Goal: Task Accomplishment & Management: Use online tool/utility

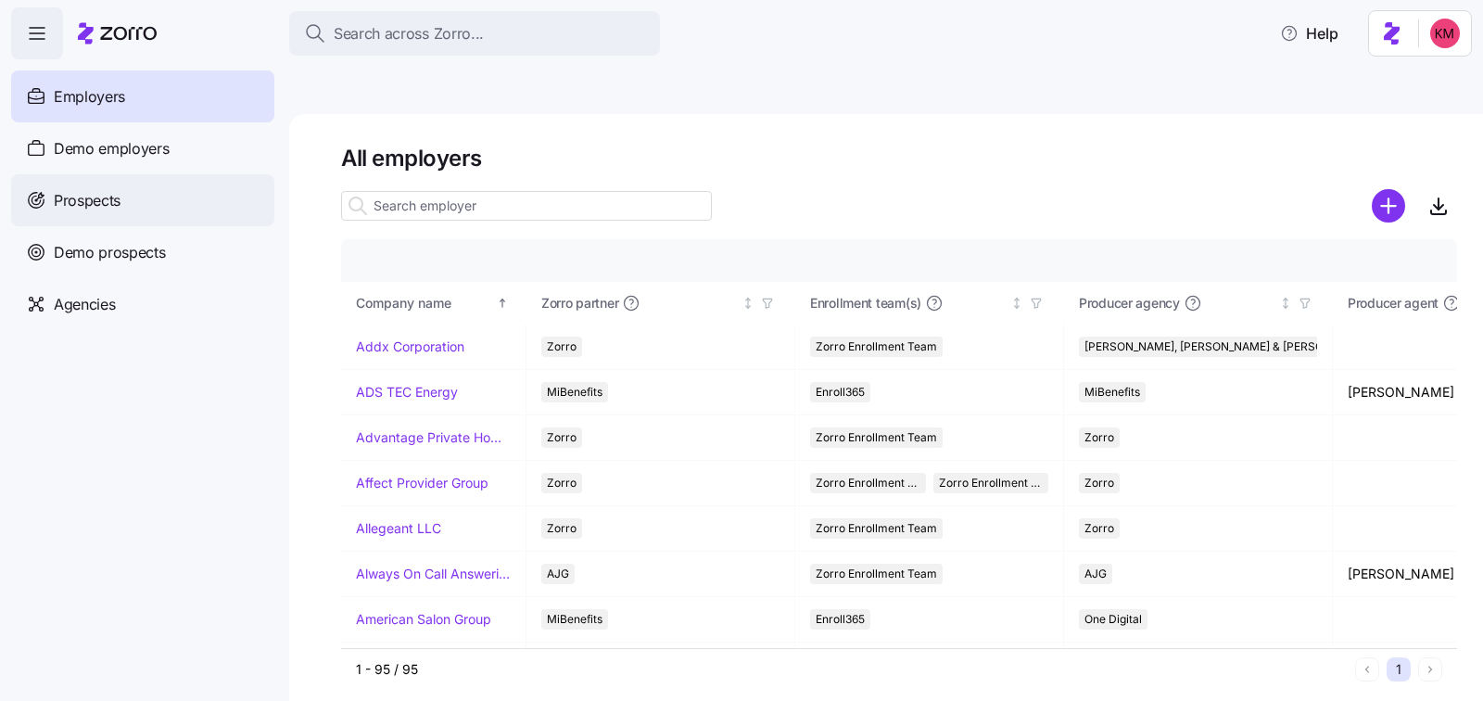
click at [126, 206] on div "Prospects" at bounding box center [142, 200] width 263 height 52
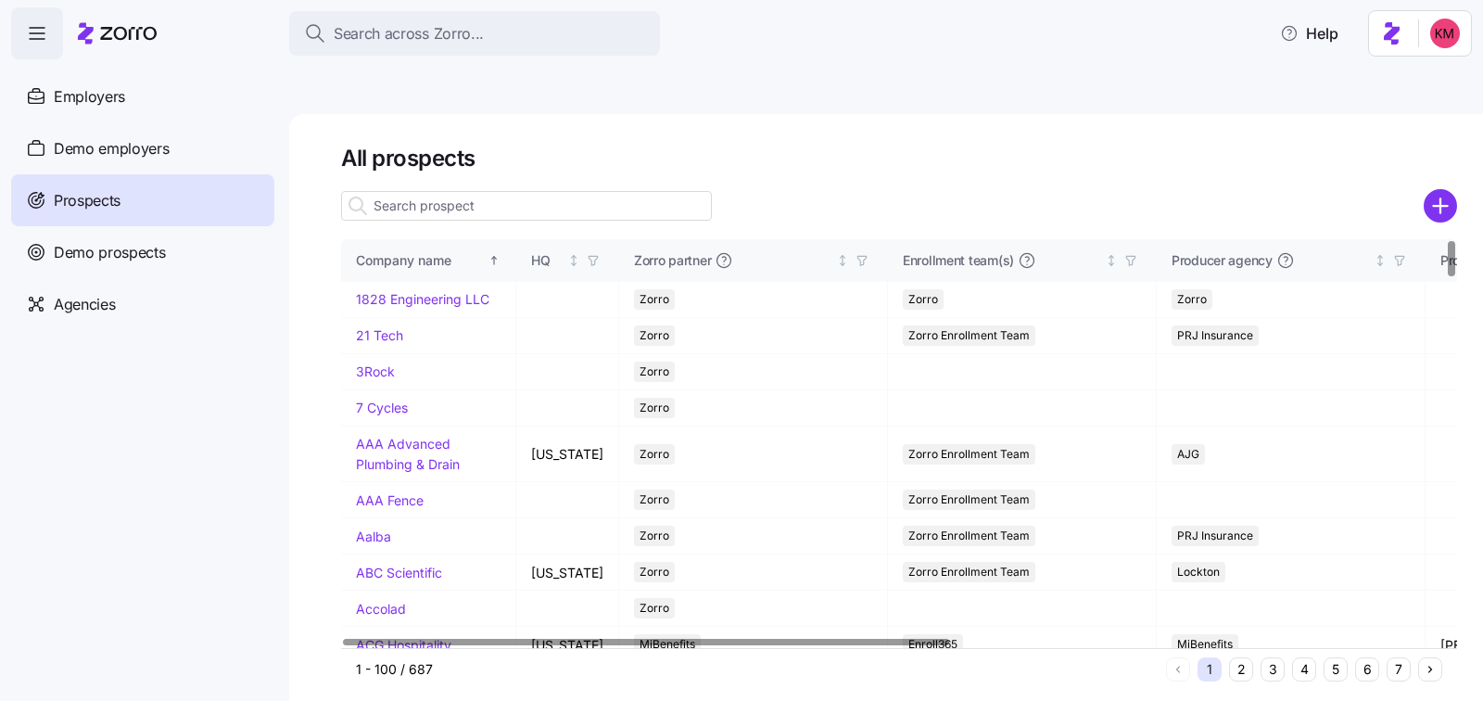
click at [506, 191] on input at bounding box center [526, 206] width 371 height 30
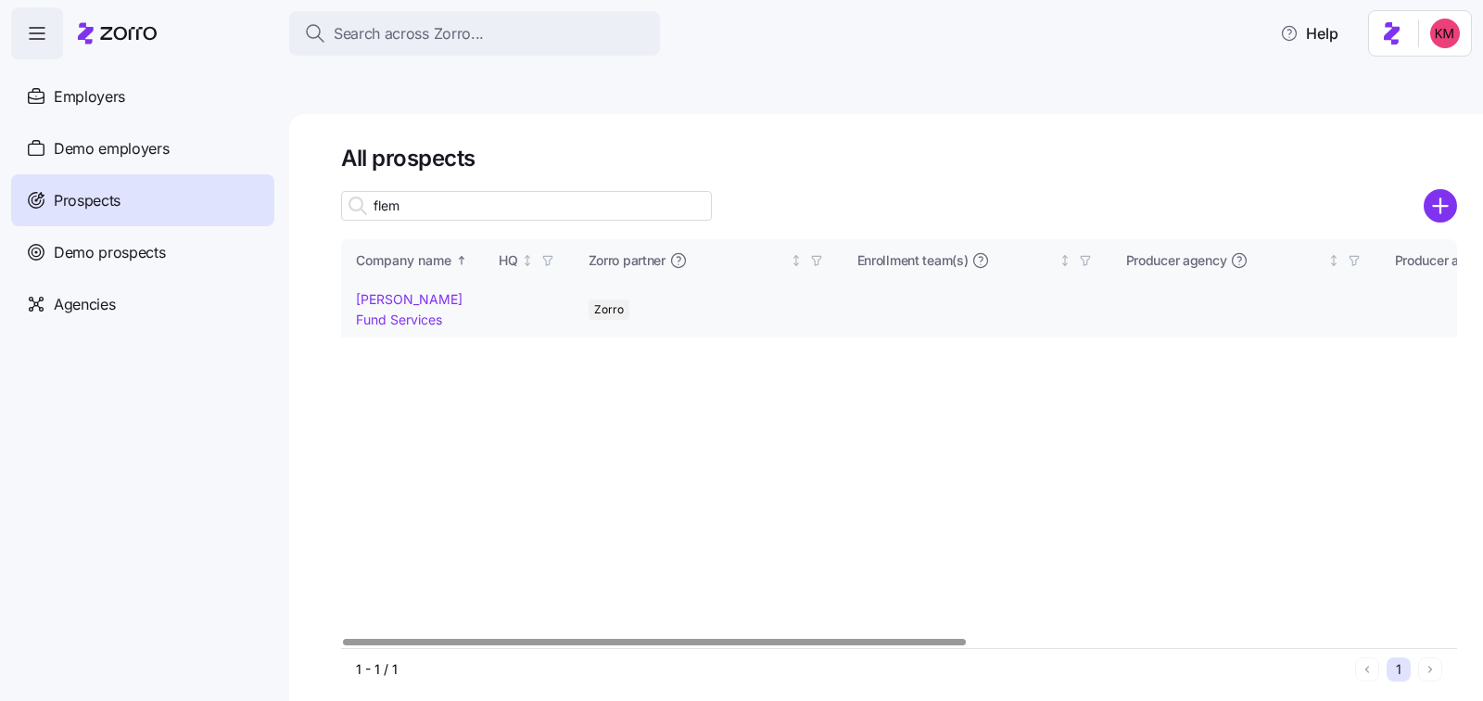
type input "flem"
click at [381, 282] on td "Fleming Fund Services" at bounding box center [412, 310] width 143 height 56
click at [383, 291] on link "Fleming Fund Services" at bounding box center [409, 309] width 107 height 36
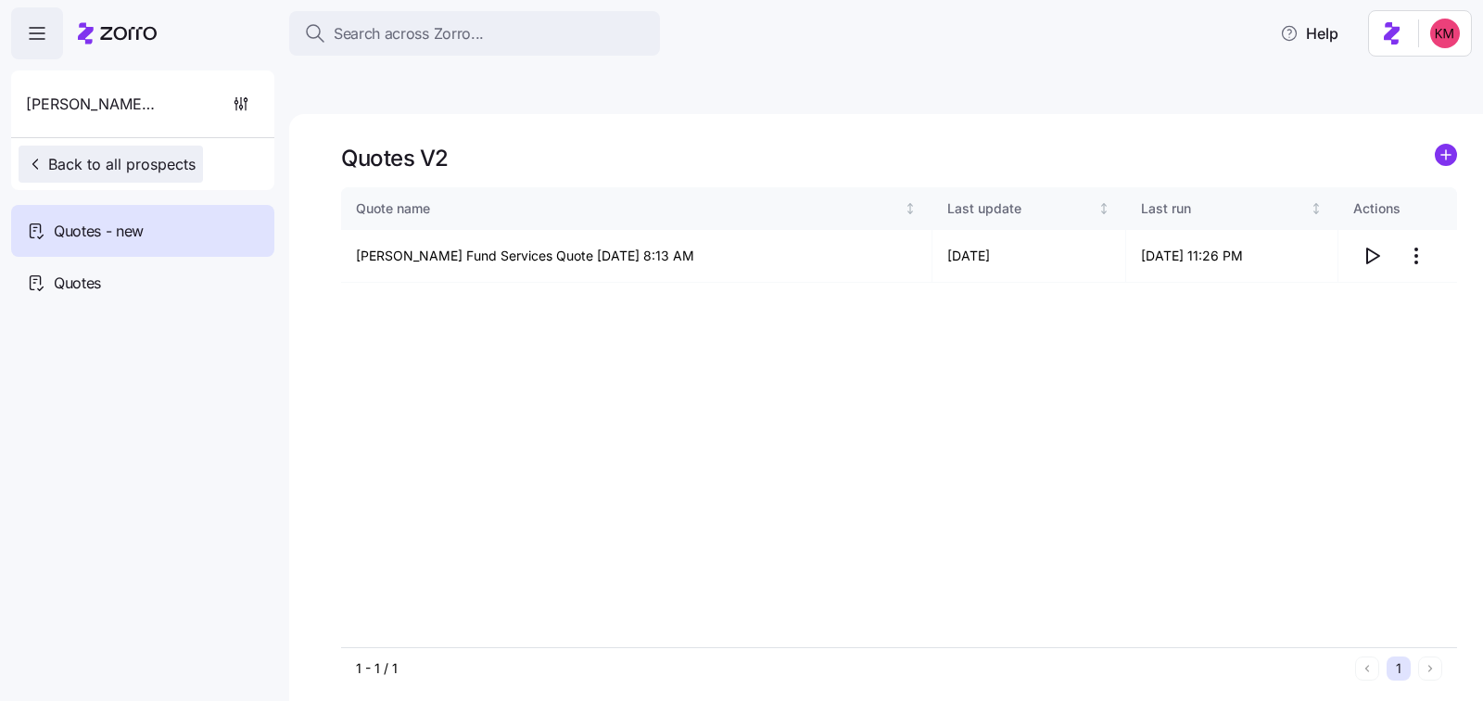
click at [142, 150] on button "Back to all prospects" at bounding box center [111, 164] width 184 height 37
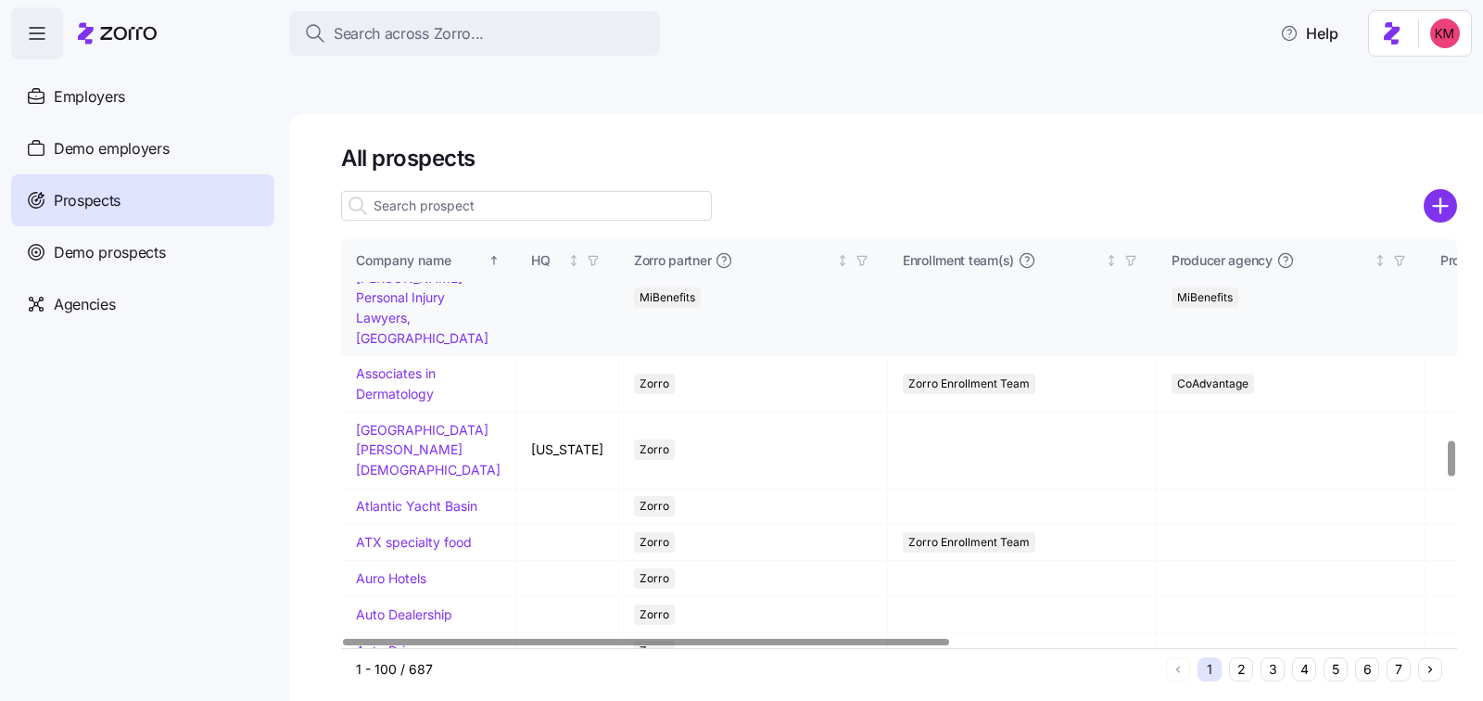
scroll to position [2467, 0]
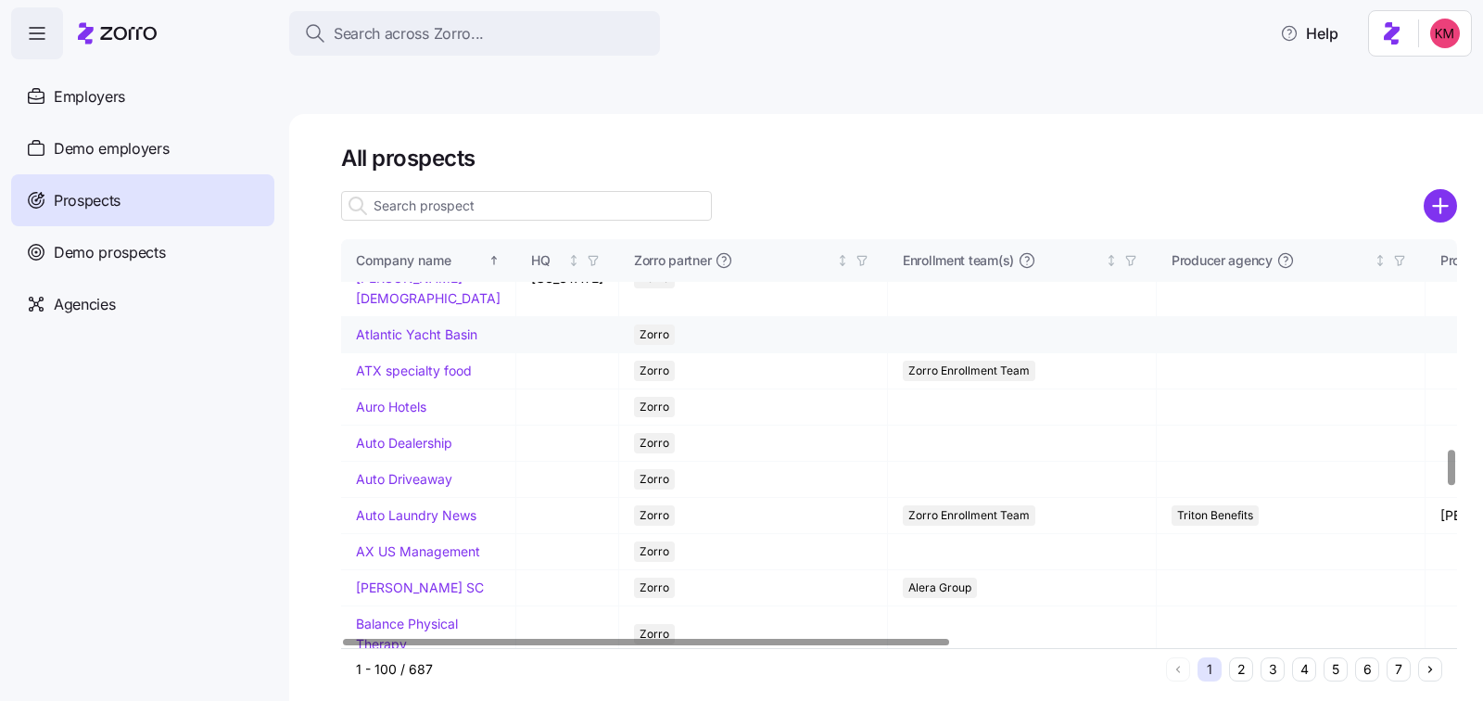
click at [386, 342] on link "Atlantic Yacht Basin" at bounding box center [416, 334] width 121 height 16
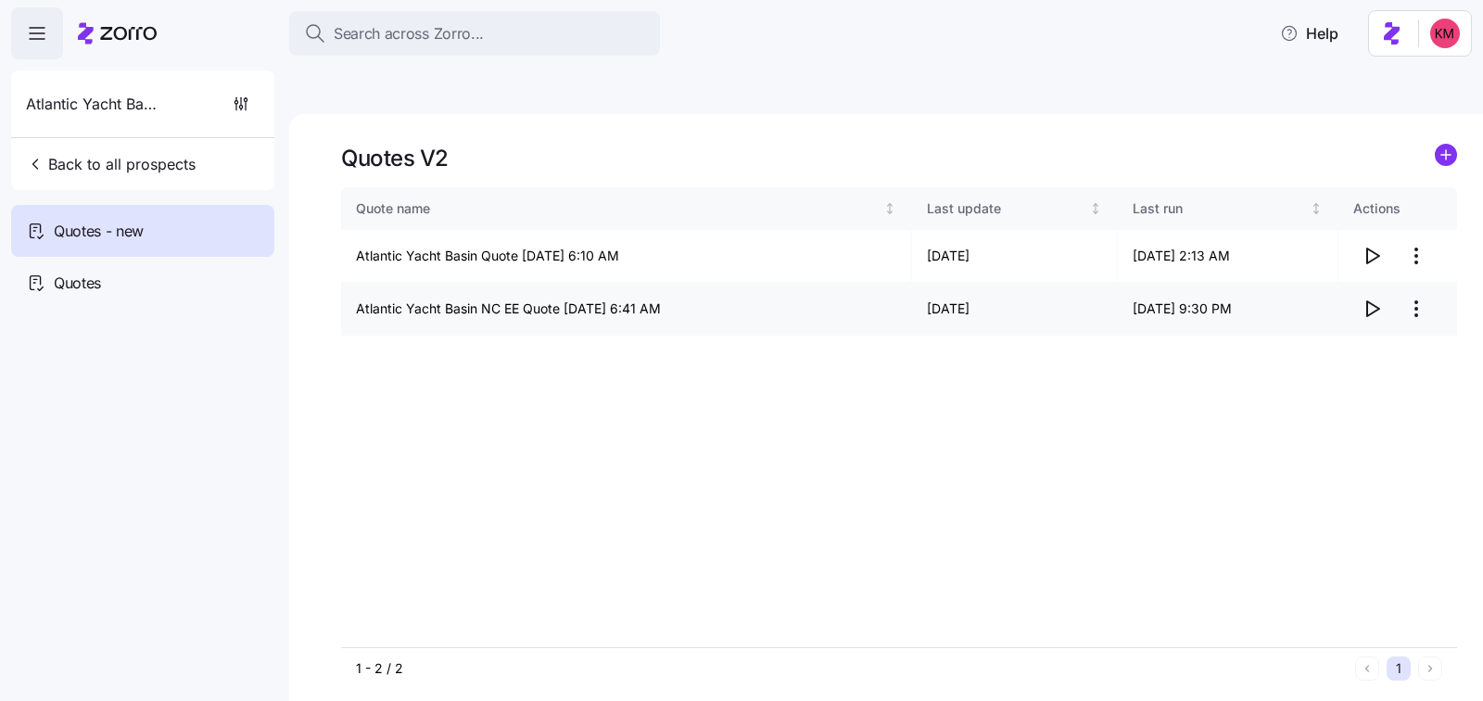
click at [1379, 298] on icon "button" at bounding box center [1372, 309] width 22 height 22
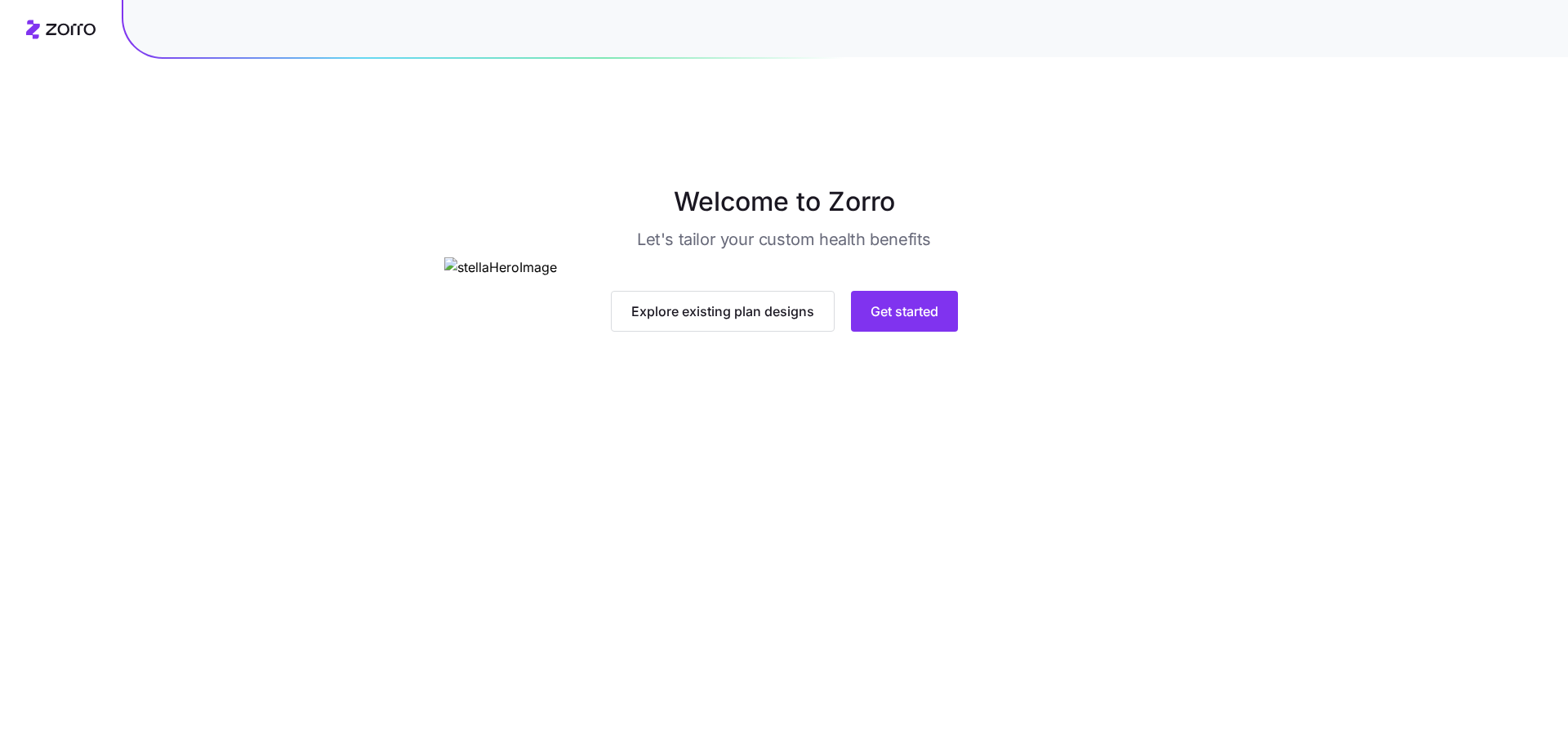
click at [871, 331] on div "Explore existing plan designs Get started" at bounding box center [784, 294] width 680 height 74
click at [889, 321] on span "Get started" at bounding box center [904, 311] width 68 height 19
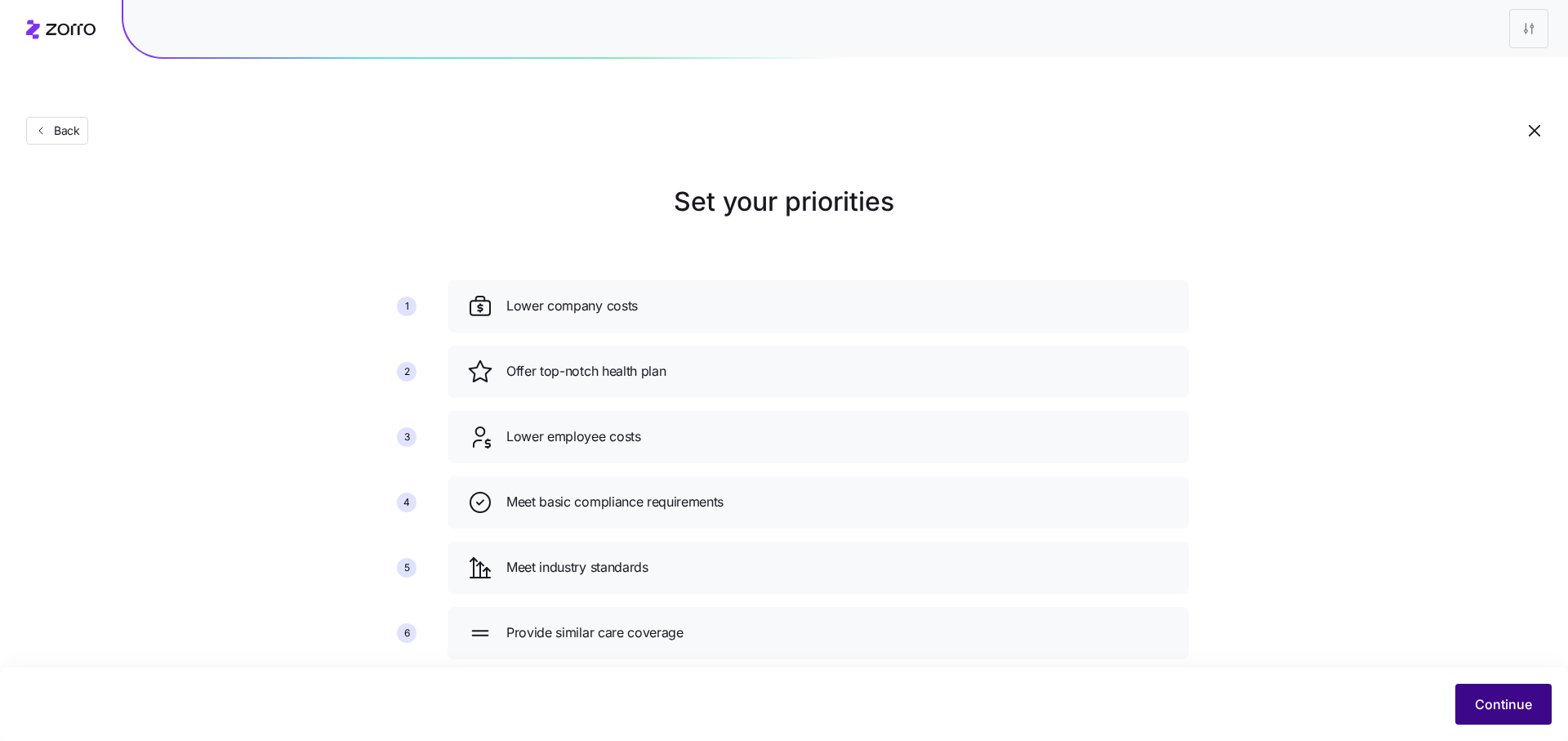
click at [1504, 699] on span "Continue" at bounding box center [1503, 704] width 57 height 19
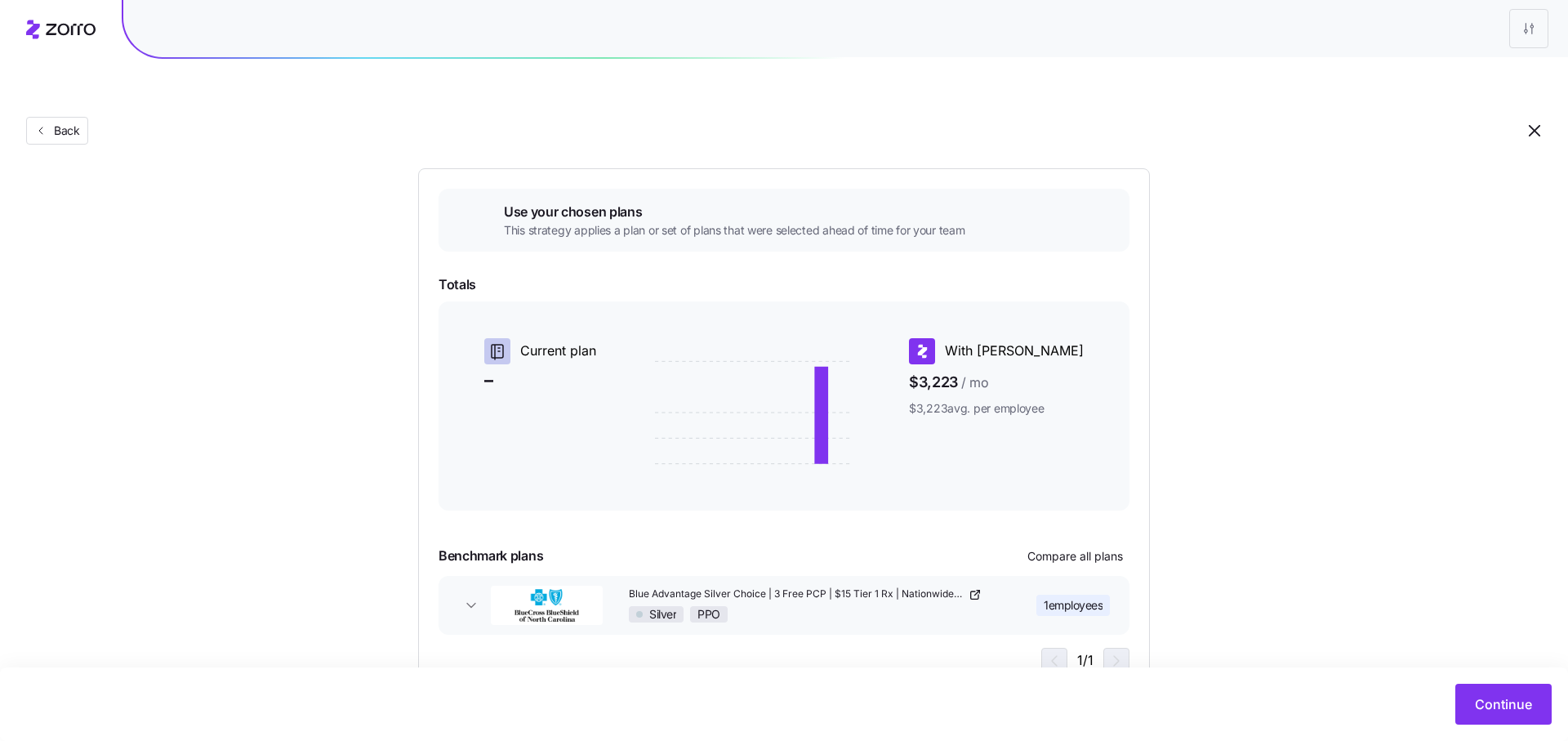
scroll to position [182, 0]
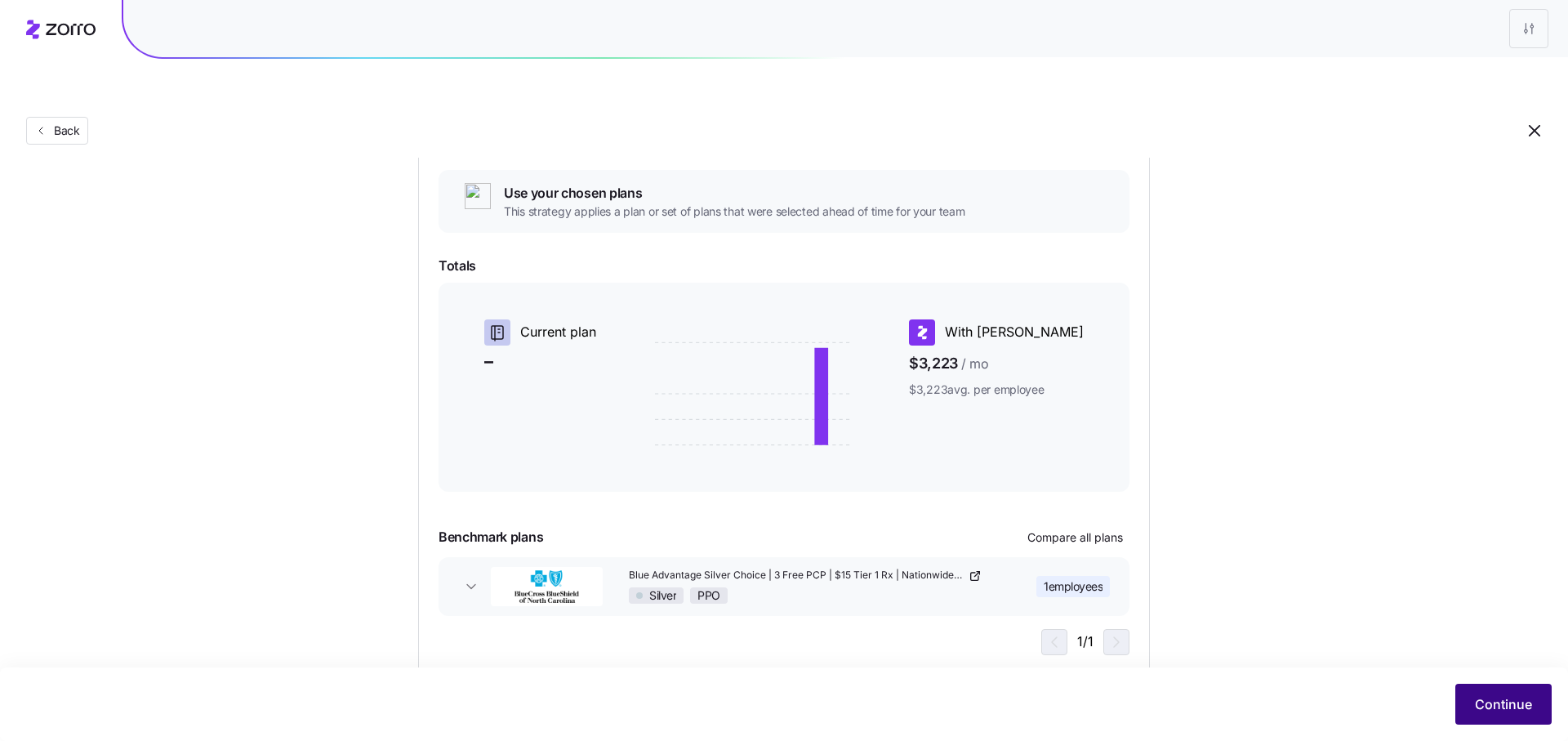
click at [1496, 710] on span "Continue" at bounding box center [1503, 704] width 57 height 19
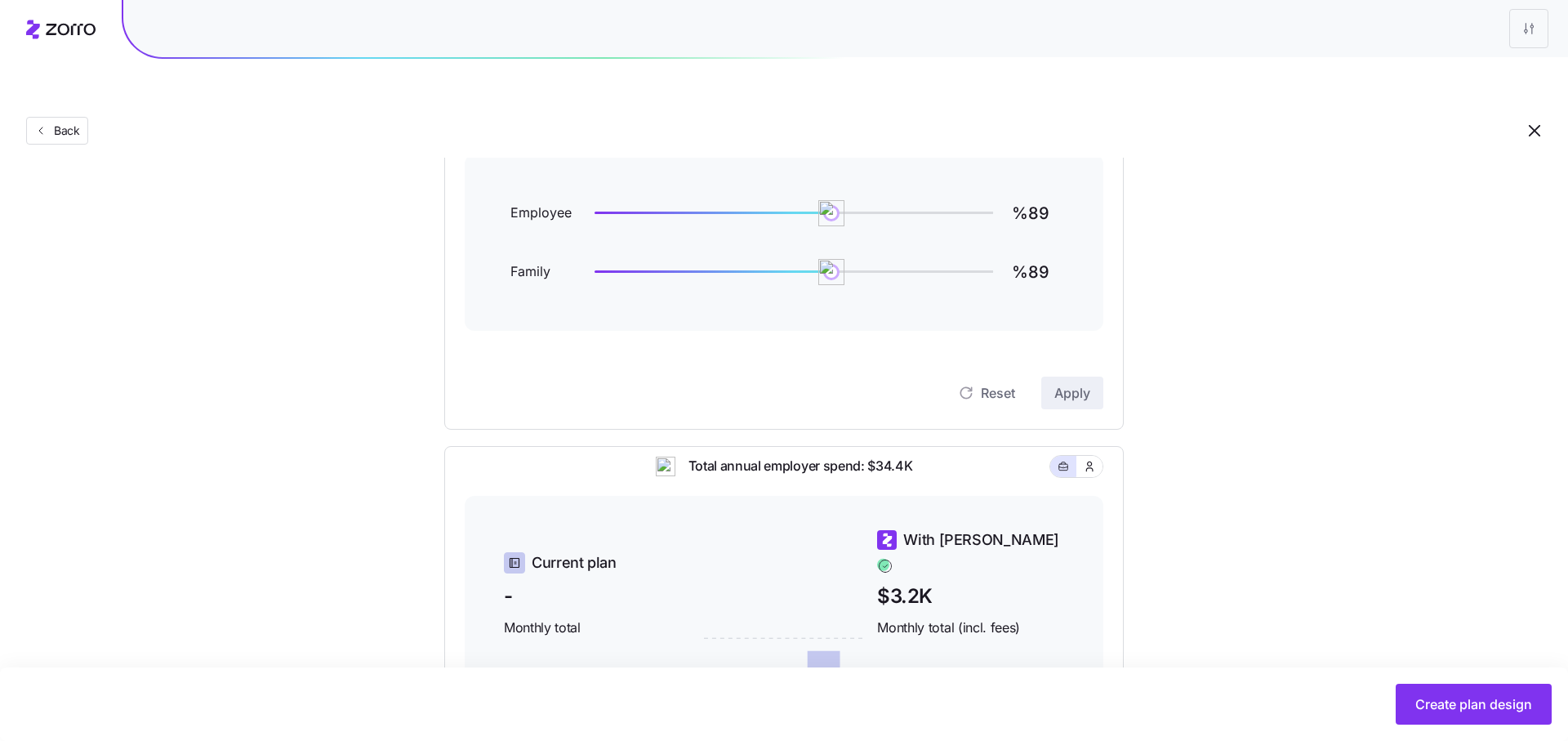
scroll to position [477, 0]
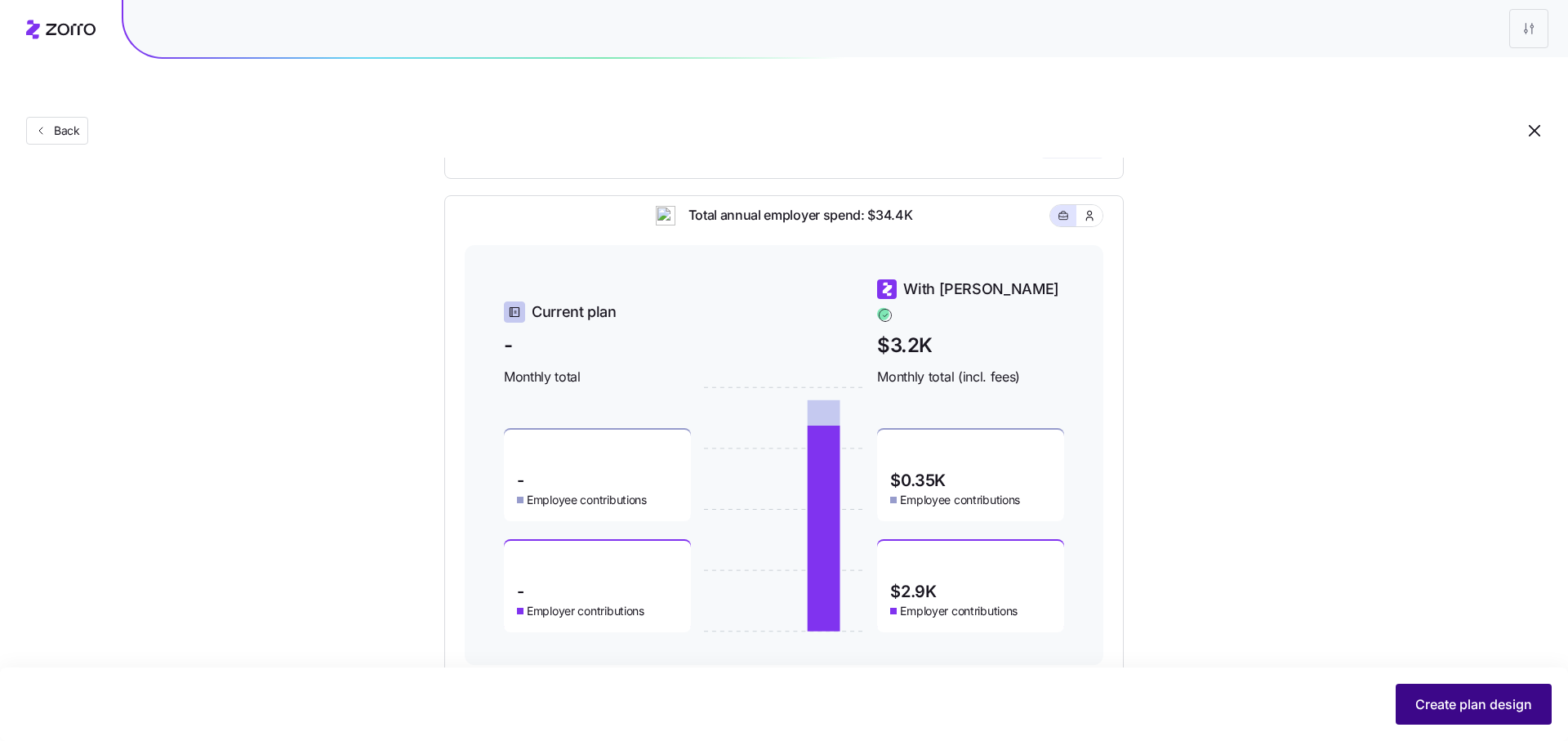
click at [1433, 688] on button "Create plan design" at bounding box center [1473, 704] width 156 height 41
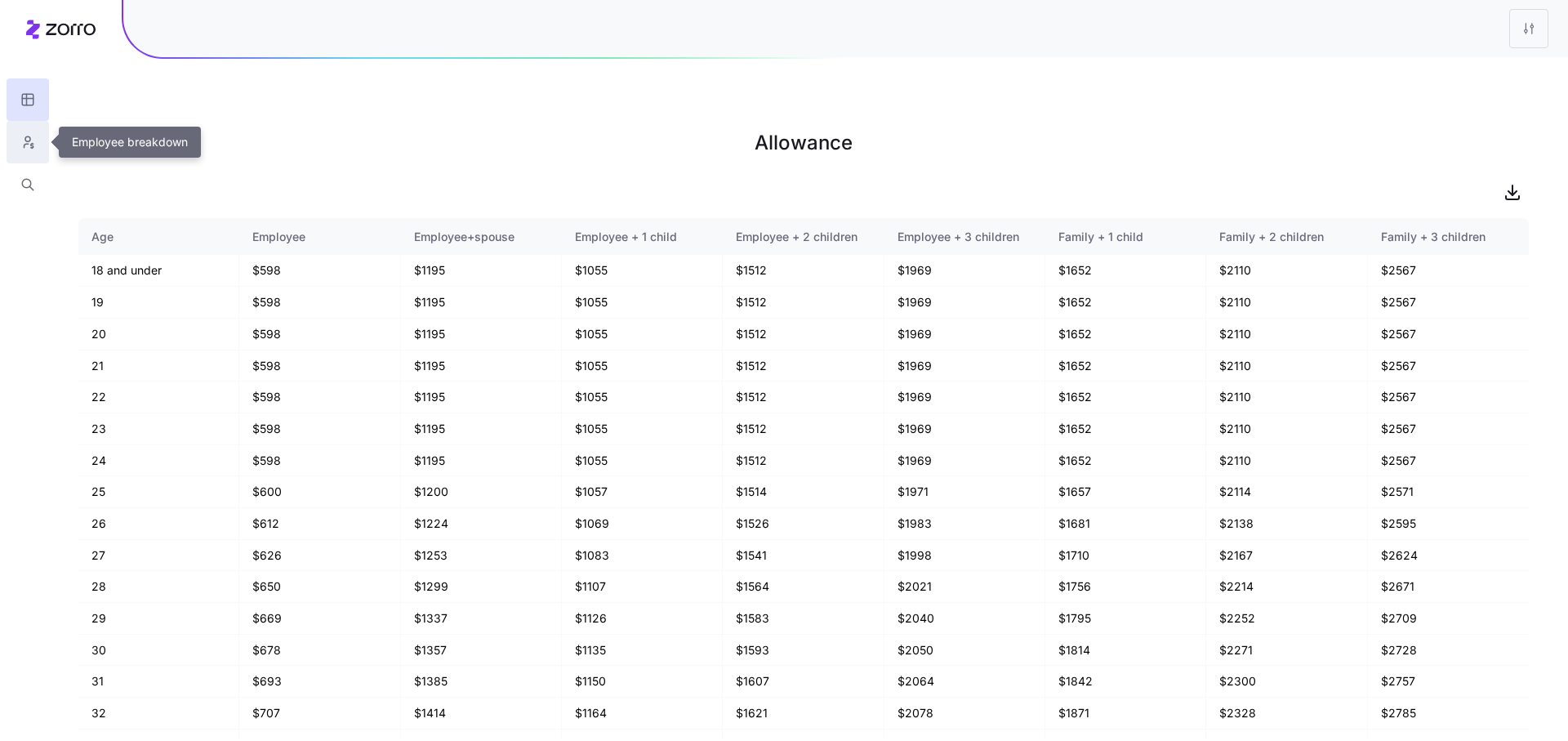
click at [23, 126] on button "button" at bounding box center [27, 142] width 42 height 42
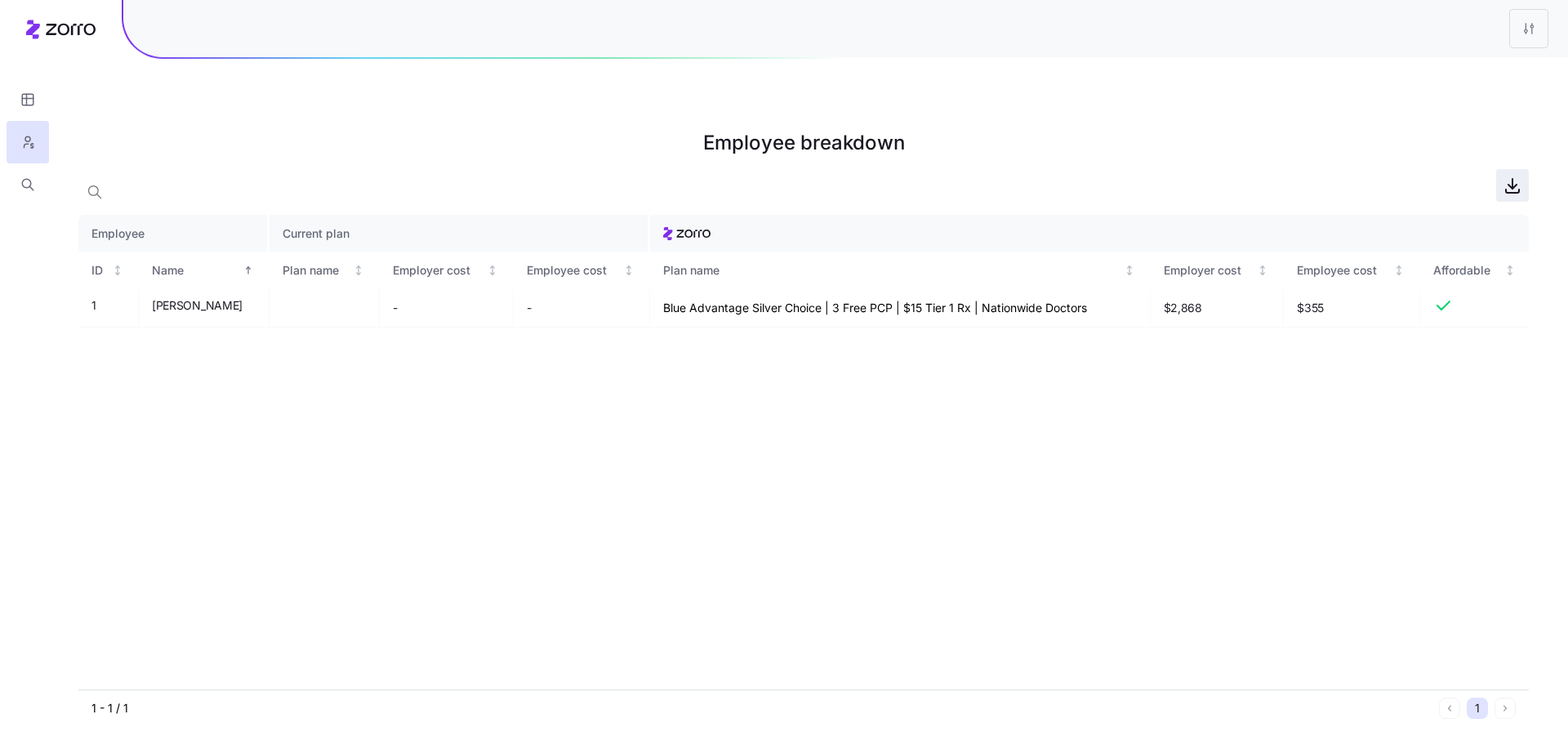
click at [1497, 170] on span "button" at bounding box center [1512, 185] width 31 height 31
click at [50, 110] on div at bounding box center [27, 103] width 55 height 206
click at [31, 90] on button "button" at bounding box center [27, 100] width 42 height 42
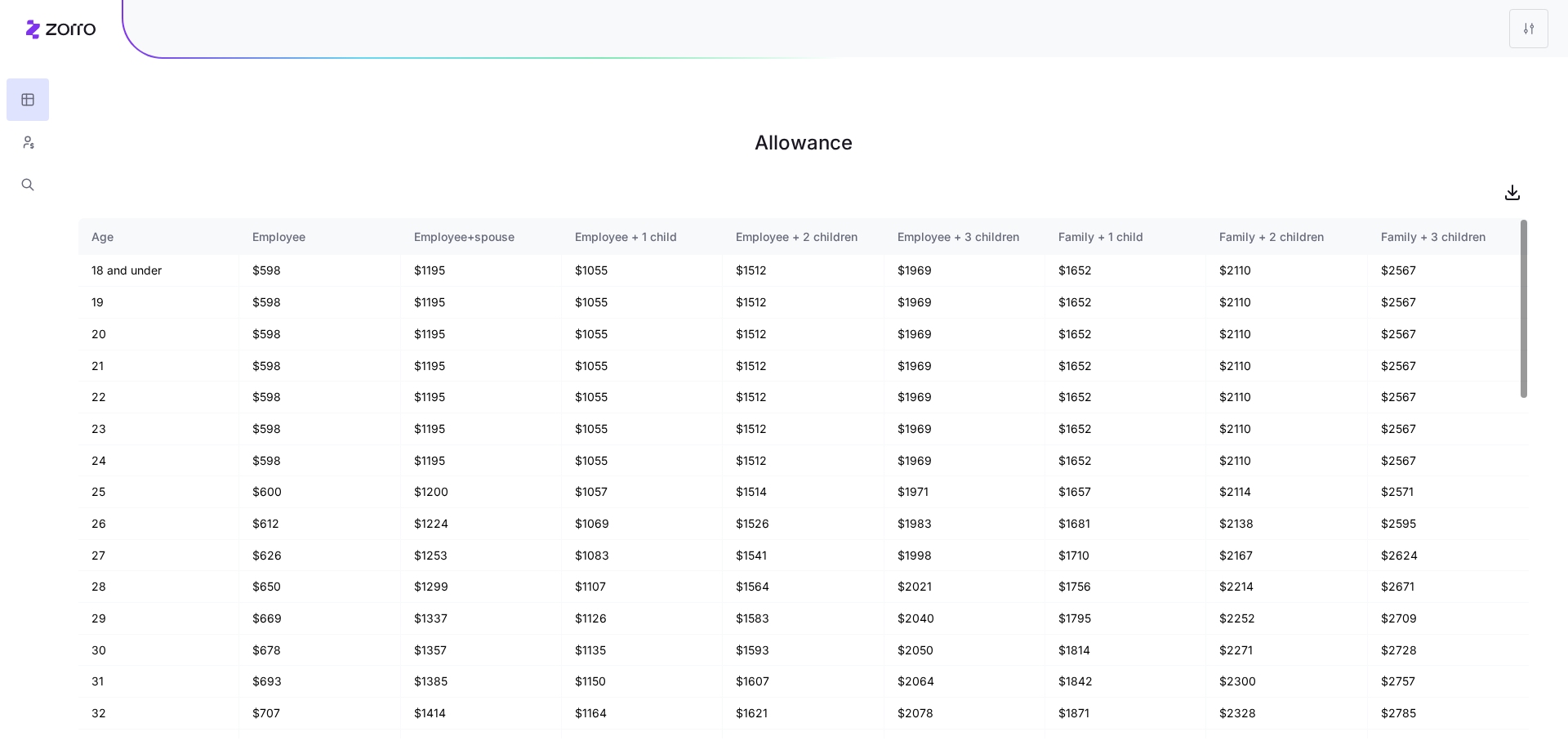
click at [1509, 134] on main "Allowance Age Employee Employee+spouse Employee + 1 child Employee + 2 children…" at bounding box center [784, 409] width 1568 height 741
click at [1513, 185] on icon "button" at bounding box center [1513, 189] width 0 height 10
